Goal: Transaction & Acquisition: Purchase product/service

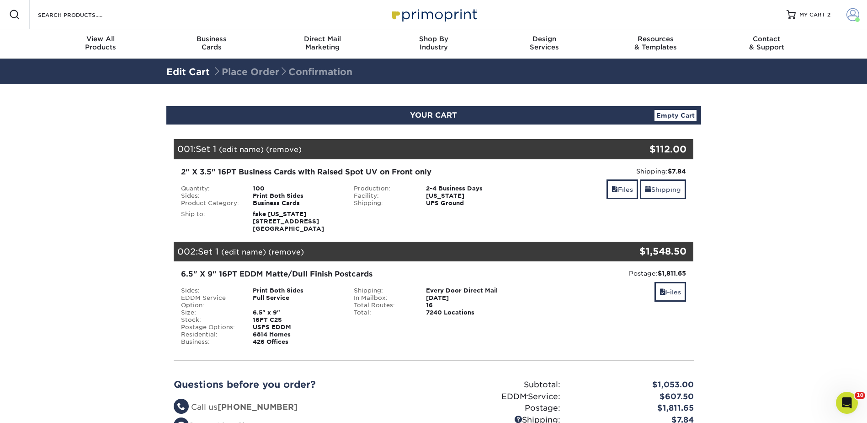
click at [852, 11] on span at bounding box center [853, 14] width 13 height 13
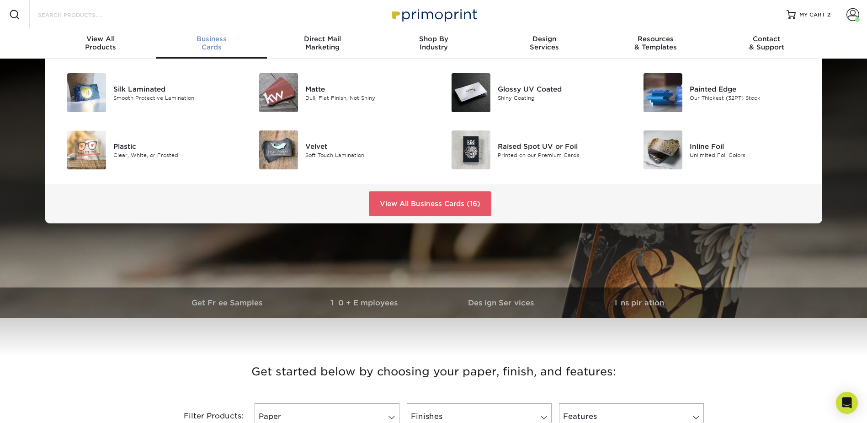
click at [96, 12] on input "Search Products" at bounding box center [81, 14] width 89 height 11
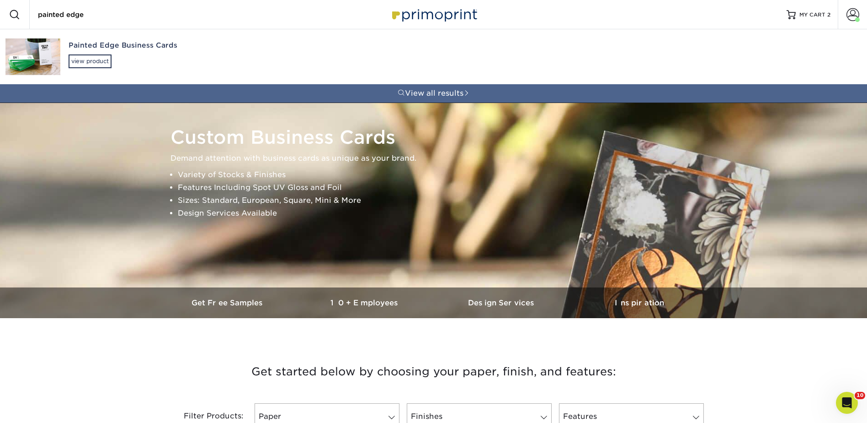
type input "painted edge"
click at [95, 55] on div "view product" at bounding box center [90, 61] width 43 height 14
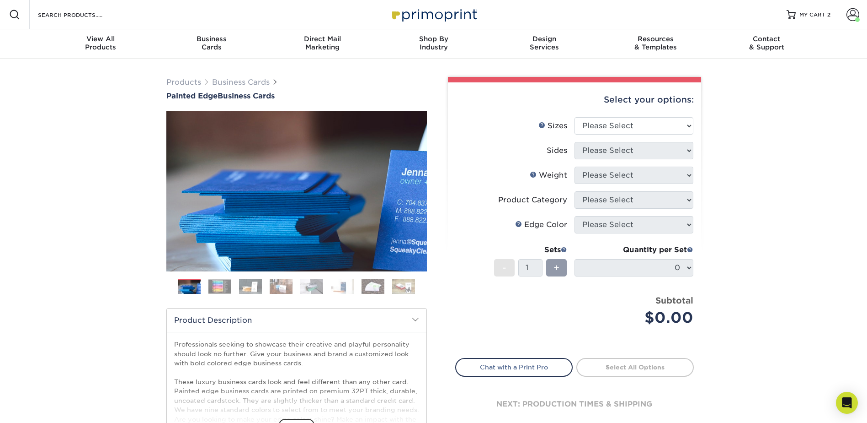
click at [219, 283] on img at bounding box center [220, 286] width 23 height 14
